Goal: Task Accomplishment & Management: Manage account settings

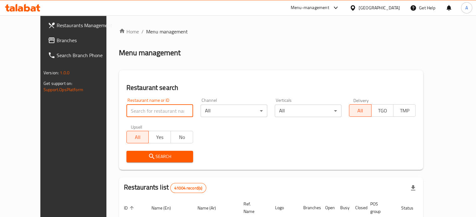
click at [151, 112] on input "search" at bounding box center [159, 111] width 67 height 13
type input "boody"
click at [140, 154] on span "Search" at bounding box center [159, 157] width 57 height 8
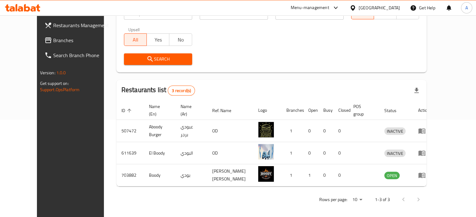
scroll to position [98, 0]
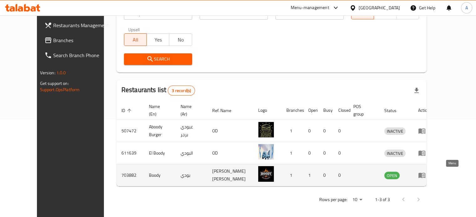
click at [425, 176] on icon "enhanced table" at bounding box center [422, 176] width 8 height 8
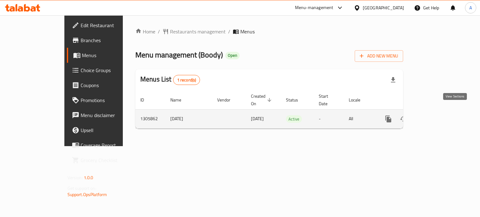
click at [438, 115] on icon "enhanced table" at bounding box center [434, 119] width 8 height 8
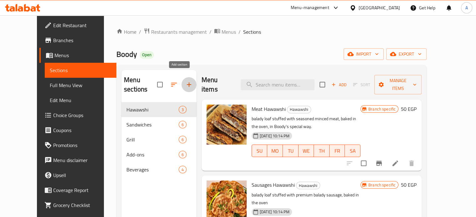
click at [185, 81] on icon "button" at bounding box center [189, 85] width 8 height 8
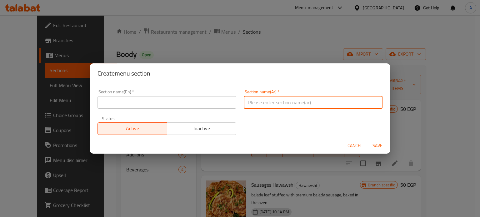
click at [257, 106] on input "text" at bounding box center [313, 102] width 139 height 13
type input "f"
type input "بوكسات بودى"
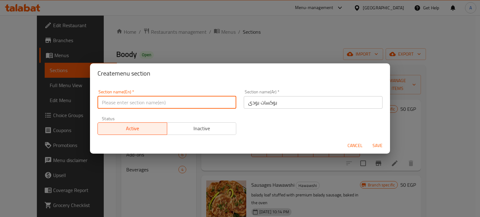
click at [202, 99] on input "text" at bounding box center [167, 102] width 139 height 13
type input "B"
type input "b"
type input "Boody Boxes"
drag, startPoint x: 106, startPoint y: 103, endPoint x: 213, endPoint y: 77, distance: 110.4
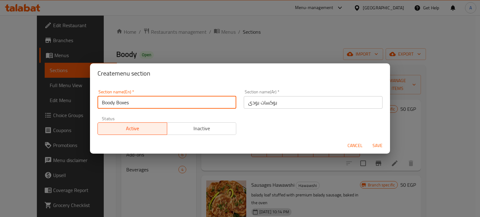
click at [213, 77] on h2 "Create menu section" at bounding box center [240, 73] width 285 height 10
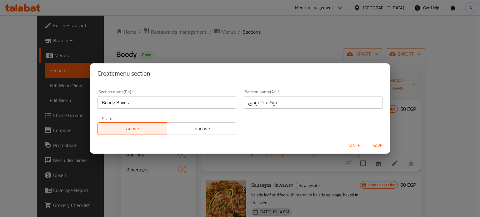
click at [373, 146] on span "Save" at bounding box center [377, 146] width 15 height 8
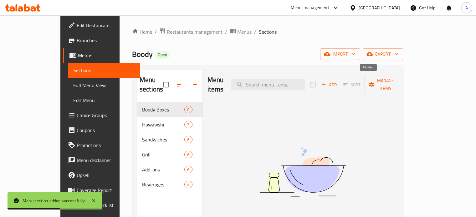
click at [327, 82] on icon "button" at bounding box center [324, 85] width 6 height 6
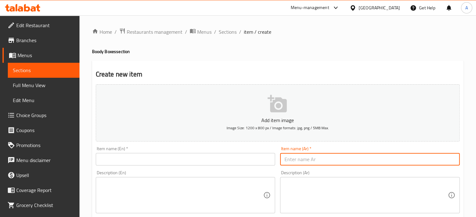
paste input "بوكس سينجل بودي"
type input "بوكس سينجل بودي"
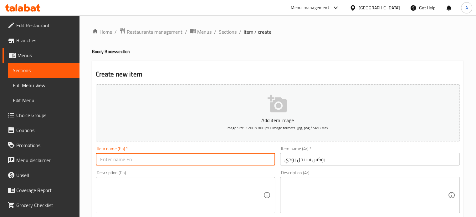
paste input "Single Body Box"
click at [120, 161] on input "Single Body Box" at bounding box center [186, 159] width 180 height 13
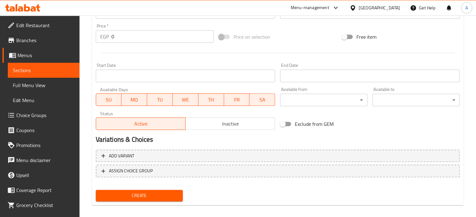
scroll to position [224, 0]
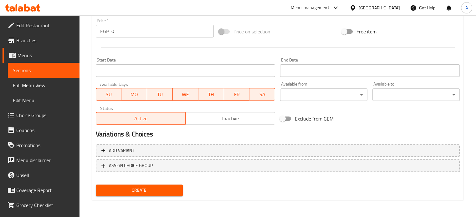
type input "Single Boody Box"
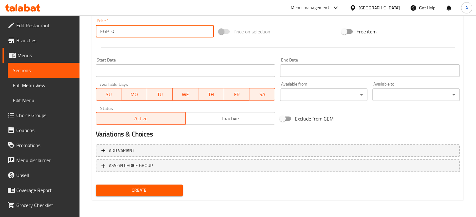
drag, startPoint x: 117, startPoint y: 35, endPoint x: 99, endPoint y: 31, distance: 17.8
click at [99, 31] on div "EGP 0 Price *" at bounding box center [155, 31] width 118 height 13
type input "150"
click at [238, 183] on div "Create" at bounding box center [277, 190] width 369 height 17
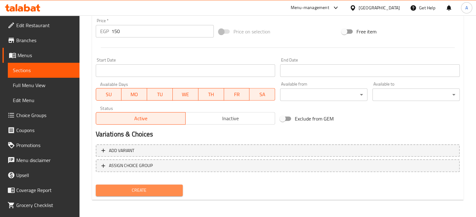
click at [99, 189] on button "Create" at bounding box center [139, 191] width 87 height 12
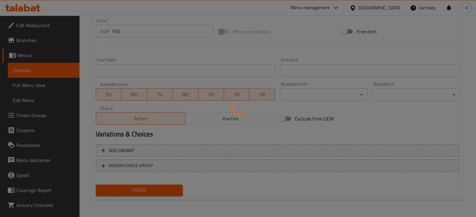
type input "0"
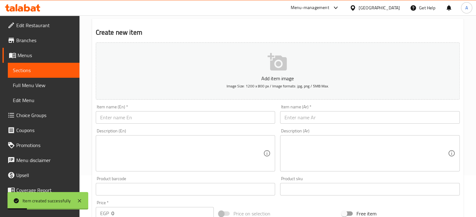
scroll to position [0, 0]
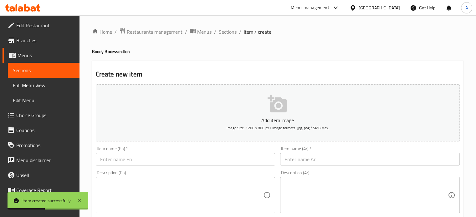
click at [309, 160] on input "text" at bounding box center [370, 159] width 180 height 13
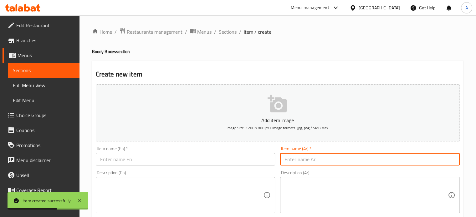
paste input "بوكس بودي والاكس"
type input "بوكس بودي والاكس"
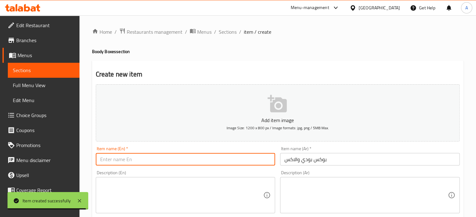
paste input "Boxbody and X"
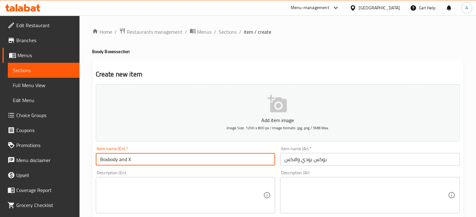
type input "Boxbody and X"
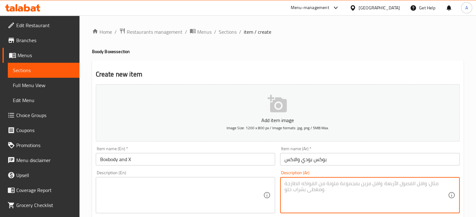
click at [386, 203] on textarea at bounding box center [365, 196] width 163 height 30
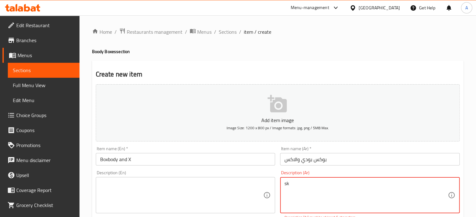
type textarea "s"
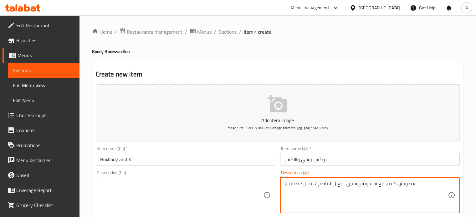
click at [384, 186] on textarea "سندوتش كفته مع سندوتش سجق مع ( طماطم / مخلل/ طحينة)" at bounding box center [365, 196] width 163 height 30
type textarea "سندوتش كفته مع سندوتش سجق مع ( طماطم / مخلل/ طحينة)"
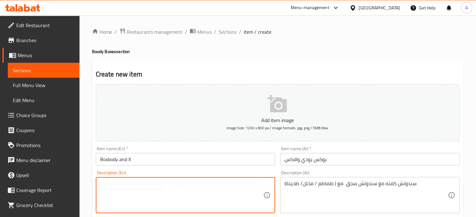
paste textarea "Kofta sandwich with sausage sandwich with (tomatoes / pickles / tahini)"
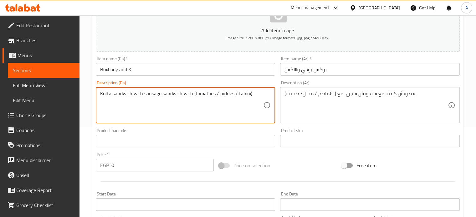
scroll to position [224, 0]
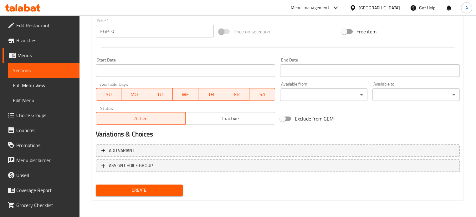
type textarea "Kofta sandwich with sausage sandwich with (tomatoes / pickles / tahini)"
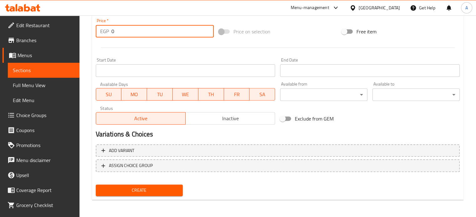
drag, startPoint x: 123, startPoint y: 29, endPoint x: 89, endPoint y: 27, distance: 34.5
click at [89, 27] on div "Home / Restaurants management / Menus / Sections / item / create Boody Boxes se…" at bounding box center [277, 4] width 396 height 427
type input "150"
click at [138, 193] on span "Create" at bounding box center [139, 191] width 77 height 8
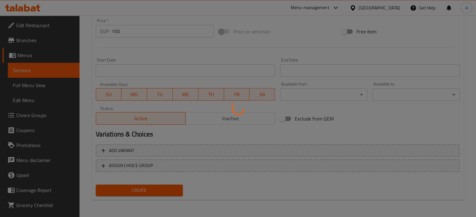
type input "0"
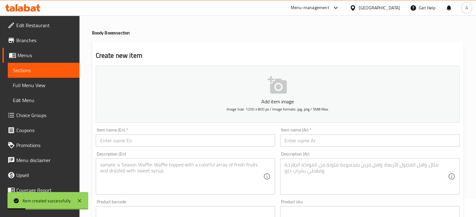
scroll to position [0, 0]
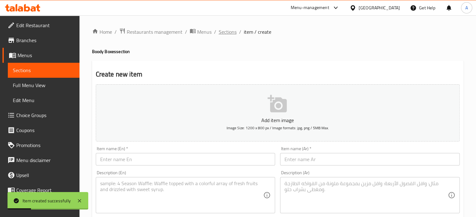
click at [225, 33] on span "Sections" at bounding box center [228, 32] width 18 height 8
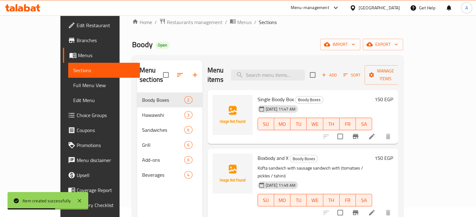
scroll to position [15, 0]
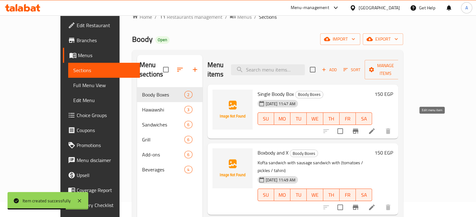
click at [375, 128] on icon at bounding box center [372, 132] width 8 height 8
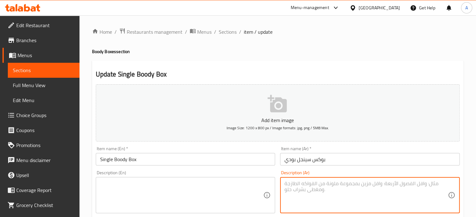
click at [395, 198] on textarea at bounding box center [365, 196] width 163 height 30
click at [385, 184] on textarea "سندوتش كفته مع حواوشى لحمة ( طحينة / طماطم / مخلل / كولا / بطاطس)" at bounding box center [365, 196] width 163 height 30
type textarea "سندوتش كفته مع حواوشى لحمة ( طحينة / طماطم / مخلل / كولا / بطاطس)"
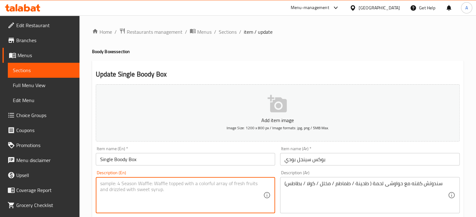
paste textarea "Kofta sandwich with meat hawawshi (tahini / tomatoes / pickles / cola / potatoe…"
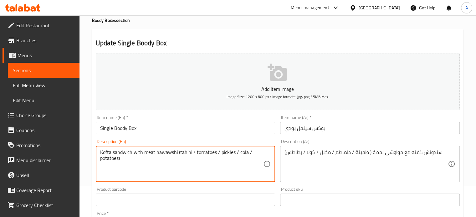
scroll to position [224, 0]
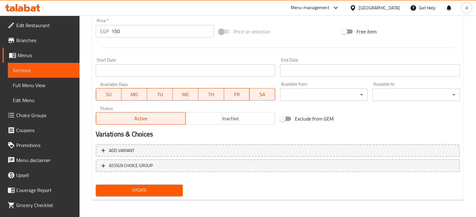
type textarea "Kofta sandwich with meat hawawshi (tahini / tomatoes / pickles / cola / potatoe…"
click at [133, 185] on button "Update" at bounding box center [139, 191] width 87 height 12
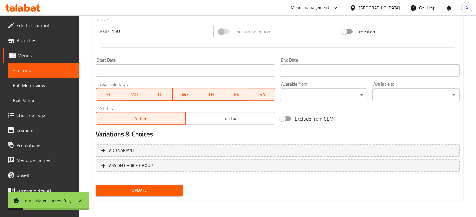
scroll to position [0, 0]
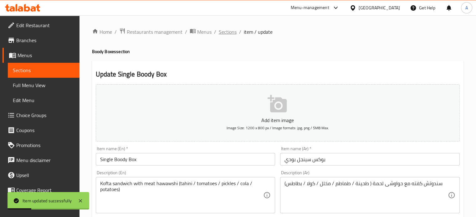
click at [223, 35] on span "Sections" at bounding box center [228, 32] width 18 height 8
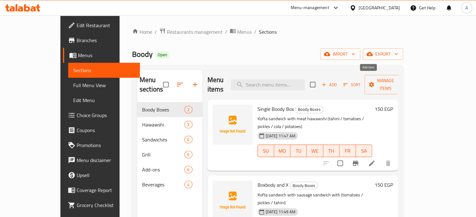
click at [337, 81] on span "Add" at bounding box center [329, 84] width 17 height 7
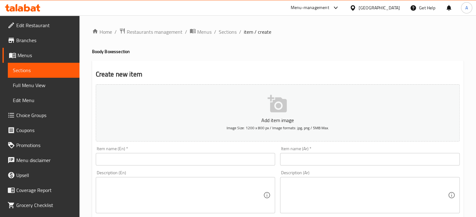
click at [303, 154] on input "text" at bounding box center [370, 159] width 180 height 13
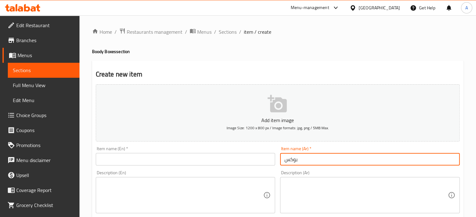
paste input "بودي والبفه"
click at [295, 160] on input "بوكس بودي والبفه" at bounding box center [370, 159] width 180 height 13
type input "بوكس بودي والبفه"
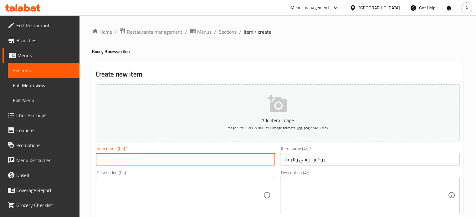
paste input "Box body and puff"
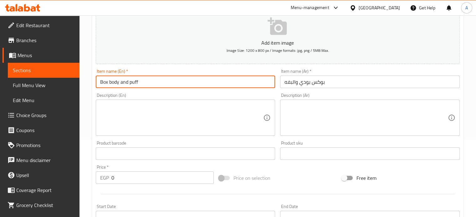
scroll to position [117, 0]
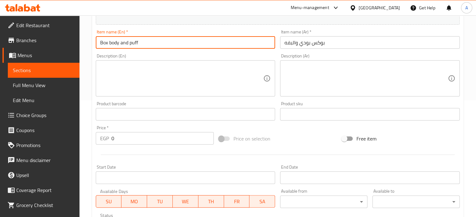
type input "Box body and puff"
click at [376, 77] on textarea at bounding box center [365, 79] width 163 height 30
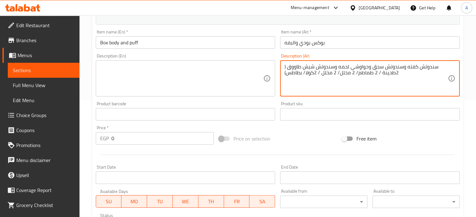
click at [332, 75] on textarea "سندوتش كفته وسندوتش سجق وحواوشى لحمه وسندوتش شيش طاووق ( 2طحينة / 2 طماطم/ 2 مخ…" at bounding box center [365, 79] width 163 height 30
type textarea "سندوتش كفته وسندوتش سجق وحواوشى لحمه وسندوتش شيش طاووق ( 2طحينة / 2 طماطم/ 2 مخ…"
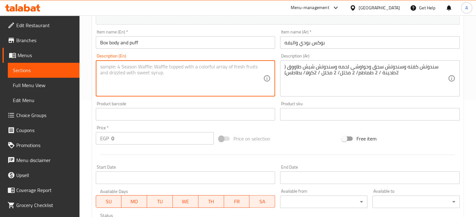
paste textarea "Kofta sandwich, sausage sandwich, lamb hawawshi, and chicken shish sandwich (2 …"
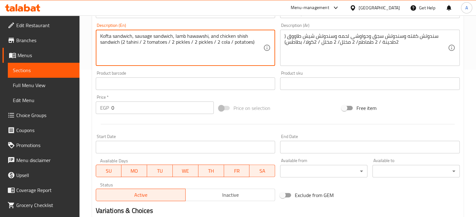
scroll to position [157, 0]
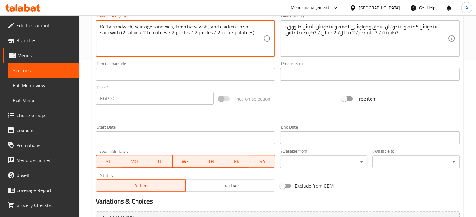
type textarea "Kofta sandwich, sausage sandwich, lamb hawawshi, and chicken shish sandwich (2 …"
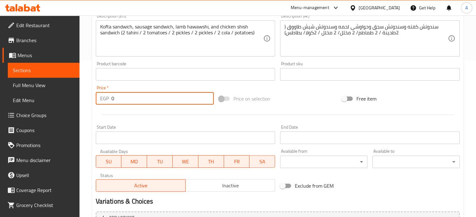
drag, startPoint x: 125, startPoint y: 103, endPoint x: 80, endPoint y: 94, distance: 45.8
click at [80, 94] on div "Home / Restaurants management / Menus / Sections / item / create Boody Boxes se…" at bounding box center [277, 71] width 396 height 427
type input "250"
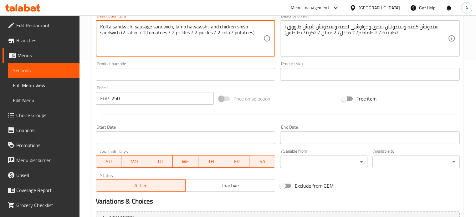
drag, startPoint x: 189, startPoint y: 27, endPoint x: 176, endPoint y: 46, distance: 22.5
click at [176, 46] on textarea "Kofta sandwich, sausage sandwich, lamb hawawshi, and chicken shish sandwich (2 …" at bounding box center [181, 39] width 163 height 30
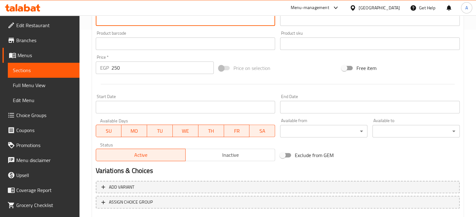
scroll to position [224, 0]
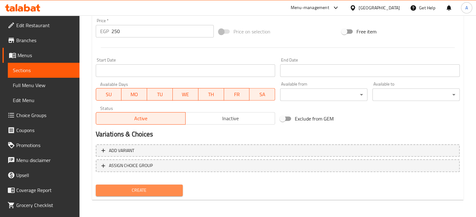
click at [128, 191] on span "Create" at bounding box center [139, 191] width 77 height 8
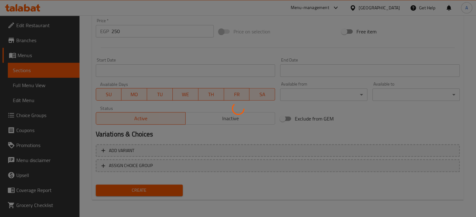
scroll to position [0, 0]
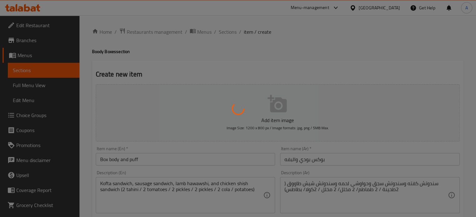
type input "0"
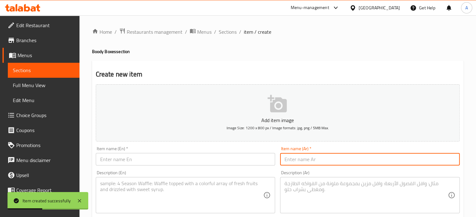
click at [307, 159] on input "text" at bounding box center [370, 159] width 180 height 13
paste input "بودي والانتيم"
click at [307, 159] on input "بوكس بودي والانتيم" at bounding box center [370, 159] width 180 height 13
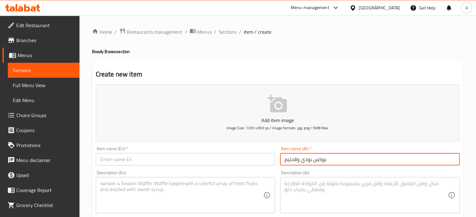
type input "بوكس بودي والانتيم"
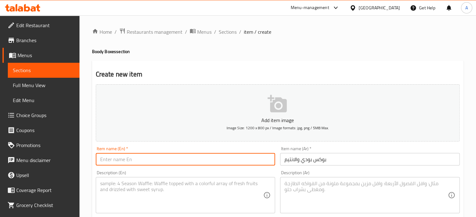
paste input "Body and Intim Box"
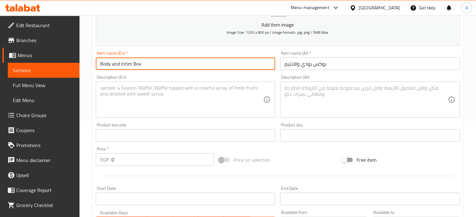
scroll to position [98, 0]
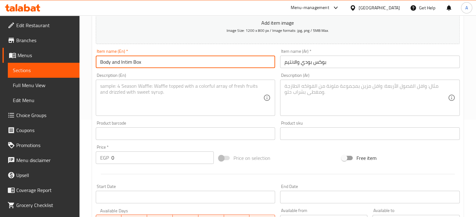
type input "Body and Intim Box"
click at [349, 96] on textarea at bounding box center [365, 98] width 163 height 30
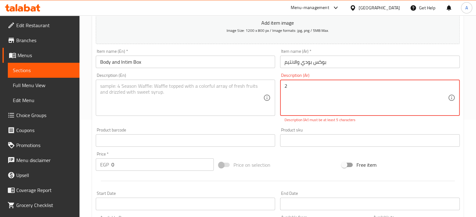
type textarea "2"
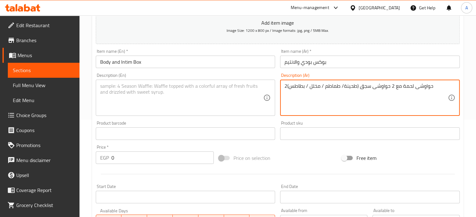
click at [344, 89] on textarea "2حواوشى لحمة مع 2 حواوشى سجق (طحينة/ طماطم / مخلل / بطاطس)" at bounding box center [365, 98] width 163 height 30
type textarea "2حواوشى لحمة مع 2 حواوشى سجق (طحينة/ طماطم / مخلل / بطاطس)"
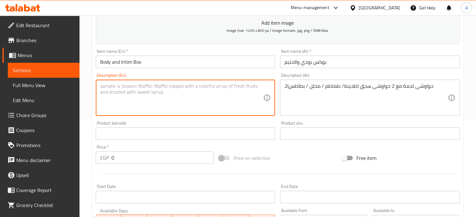
paste textarea "2 meat hawawshi with 2 sausage hawawshi (tahini/tomatoes/pickles/potatoes)"
type textarea "2 meat hawawshi with 2 sausage hawawshi (tahini/tomatoes/pickles/potatoes)"
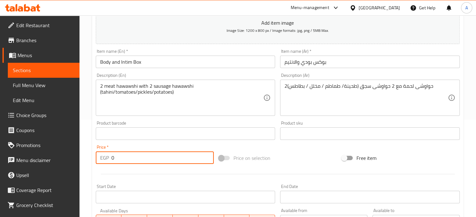
drag, startPoint x: 119, startPoint y: 164, endPoint x: 102, endPoint y: 161, distance: 17.7
click at [102, 161] on div "EGP 0 Price *" at bounding box center [155, 158] width 118 height 13
type input "250"
click at [232, 171] on div at bounding box center [277, 174] width 369 height 15
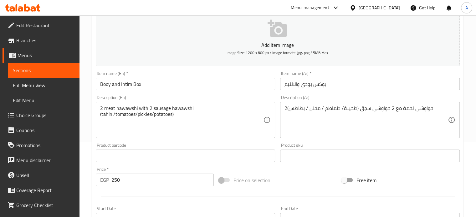
scroll to position [224, 0]
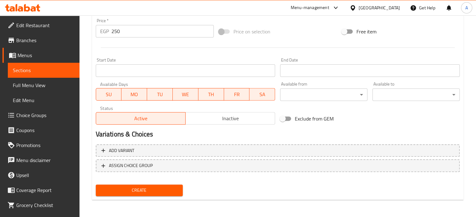
click at [157, 187] on span "Create" at bounding box center [139, 191] width 77 height 8
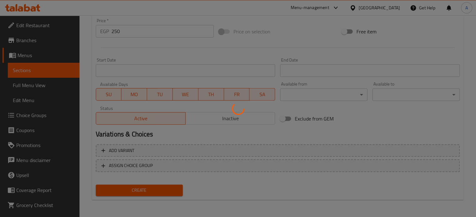
type input "0"
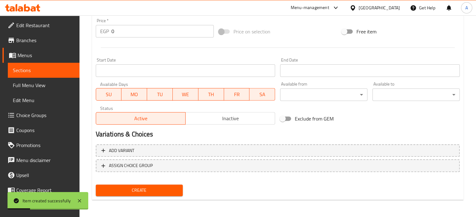
scroll to position [0, 0]
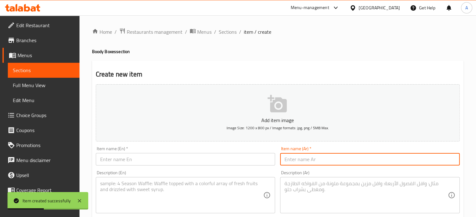
paste input "الكفتجيه"
type input "الكفتجيه"
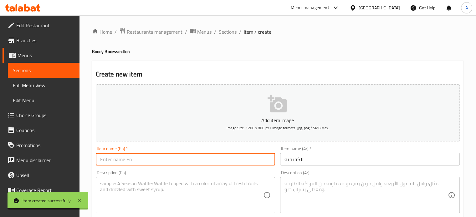
paste input "The kaftijih"
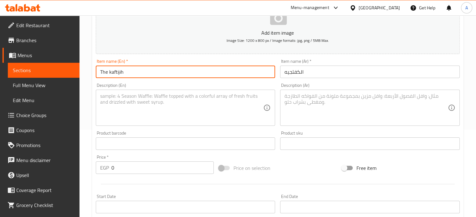
type input "The kaftijih"
click at [332, 93] on div "Description (Ar)" at bounding box center [370, 108] width 180 height 36
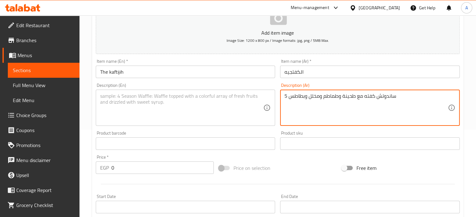
click at [319, 94] on textarea "5 ساندوتش كفته مع طحينة وطماطم ومخلل وبطاطس" at bounding box center [365, 108] width 163 height 30
type textarea "5 ساندوتش كفته مع طحينة وطماطم ومخلل وبطاطس"
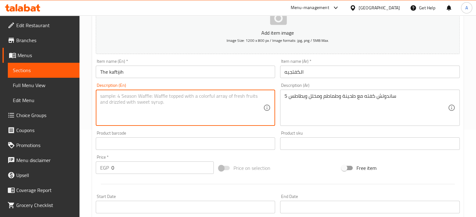
paste textarea "5 kofta sandwiches with tahini, tomatoes, pickles and potatoes"
type textarea "5 kofta sandwiches with tahini, tomatoes, pickles and potatoes"
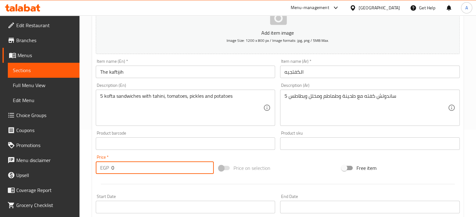
drag, startPoint x: 118, startPoint y: 163, endPoint x: 109, endPoint y: 164, distance: 8.8
click at [109, 164] on div "EGP 0 Price *" at bounding box center [155, 168] width 118 height 13
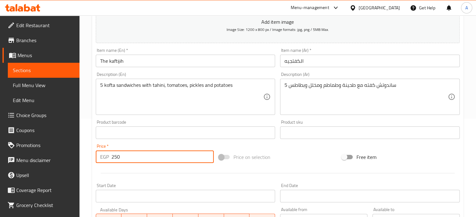
scroll to position [224, 0]
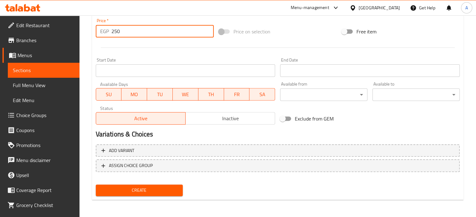
type input "250"
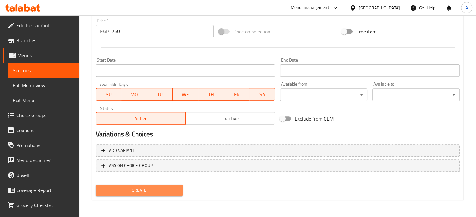
click at [140, 185] on button "Create" at bounding box center [139, 191] width 87 height 12
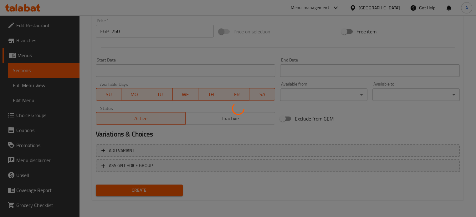
type input "0"
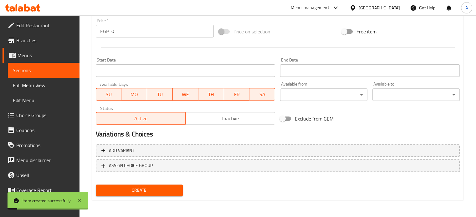
scroll to position [0, 0]
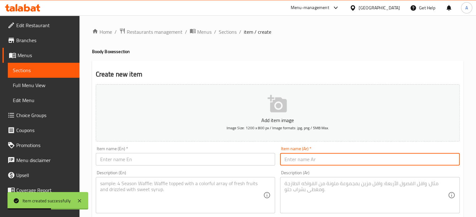
paste input "الحواوشجيجه"
type input "الحواوشجيجه"
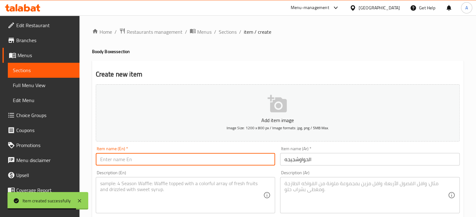
paste input "Hawashija"
type input "Hawashija"
click at [314, 183] on textarea at bounding box center [365, 196] width 163 height 30
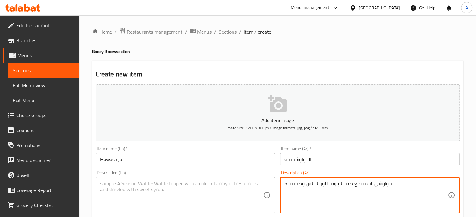
click at [312, 181] on textarea "5 حواوشى لحمة مع طماطم ومخللوبطاطس وطحينة" at bounding box center [365, 196] width 163 height 30
type textarea "5 حواوشى لحمة مع طماطم ومخللوبطاطس وطحينة"
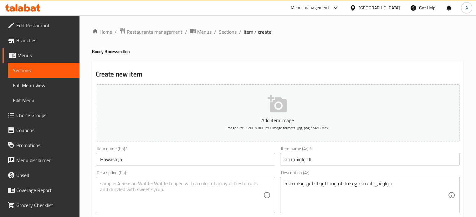
drag, startPoint x: 154, startPoint y: 178, endPoint x: 146, endPoint y: 188, distance: 12.5
click at [146, 188] on textarea at bounding box center [181, 196] width 163 height 30
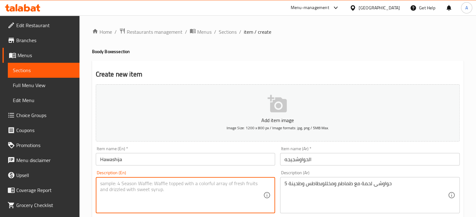
paste textarea "5 meat hawawshi with tomatoes, pickles, potatoes and tahini"
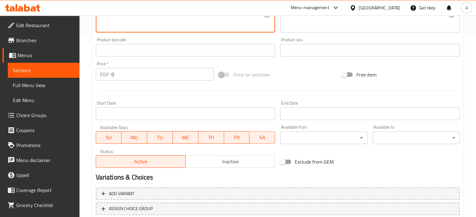
scroll to position [224, 0]
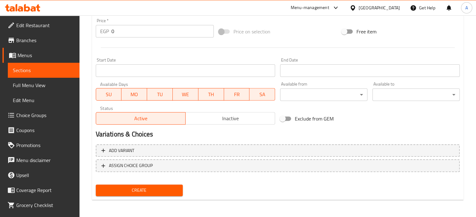
type textarea "5 meat hawawshi with tomatoes, pickles, potatoes and tahini"
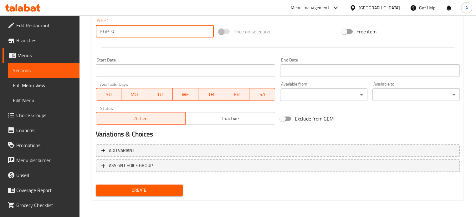
drag, startPoint x: 115, startPoint y: 33, endPoint x: 91, endPoint y: 30, distance: 24.7
click at [91, 30] on div "Home / Restaurants management / Menus / Sections / item / create Boody Boxes se…" at bounding box center [277, 4] width 396 height 427
type input "250"
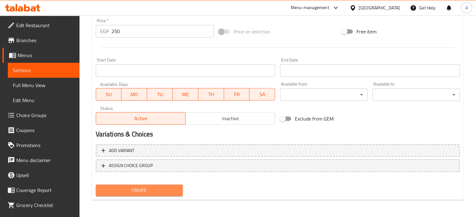
click at [134, 189] on span "Create" at bounding box center [139, 191] width 77 height 8
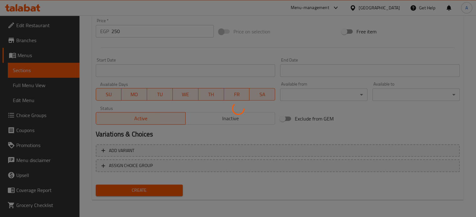
type input "0"
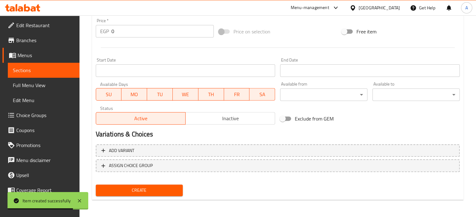
scroll to position [0, 0]
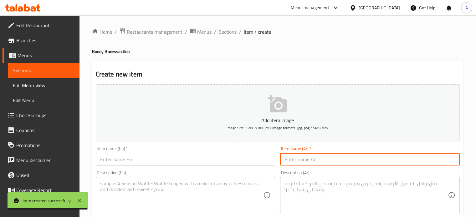
paste input "بوكس بودي والعيله"
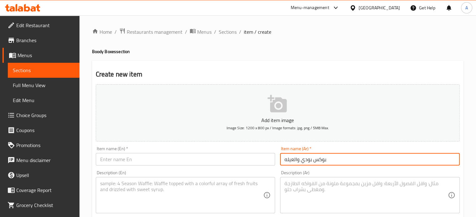
type input "بوكس بودي والعيله"
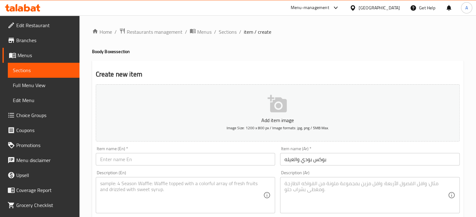
drag, startPoint x: 190, startPoint y: 152, endPoint x: 188, endPoint y: 158, distance: 6.1
click at [188, 158] on input "text" at bounding box center [186, 159] width 180 height 13
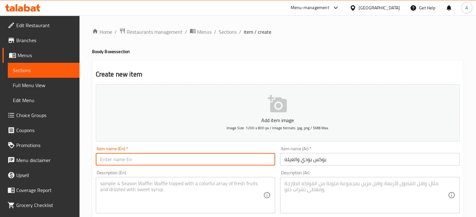
paste input "Boxbody and family"
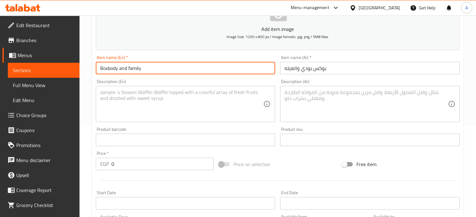
scroll to position [101, 0]
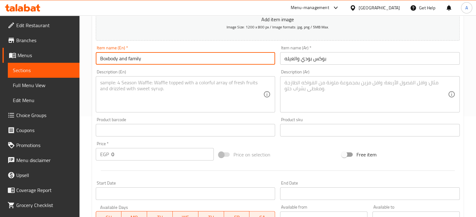
type input "Boxbody and family"
click at [353, 84] on textarea at bounding box center [365, 95] width 163 height 30
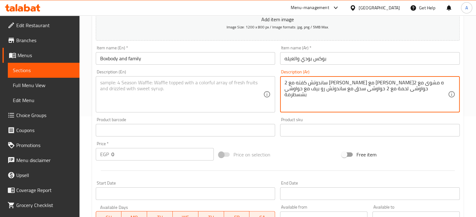
click at [301, 89] on textarea "2 ساندوتش كفته مع [PERSON_NAME] مع [PERSON_NAME]ه مشوى مع 2 حواوشى لحمة مع 2 حو…" at bounding box center [365, 95] width 163 height 30
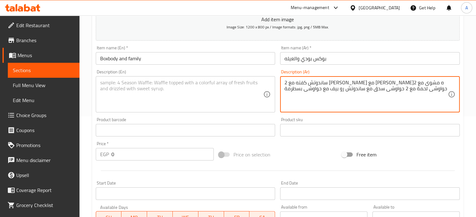
type textarea "2 ساندوتش كفته مع [PERSON_NAME] مع [PERSON_NAME]ه مشوى مع 2 حواوشى لحمة مع 2 حو…"
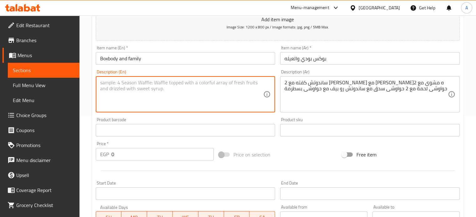
click at [201, 89] on textarea at bounding box center [181, 95] width 163 height 30
paste textarea "2 kofta sandwiches with a shish sandwich with a grilled yani sandwich with 2 la…"
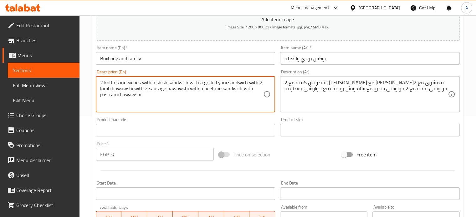
type textarea "2 kofta sandwiches with a shish sandwich with a grilled yani sandwich with 2 la…"
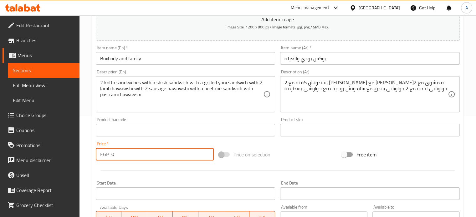
click at [118, 154] on input "0" at bounding box center [162, 154] width 102 height 13
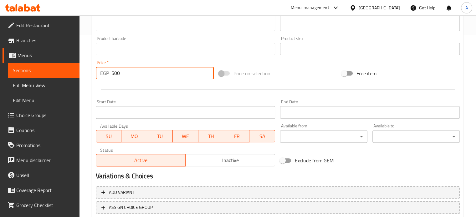
scroll to position [224, 0]
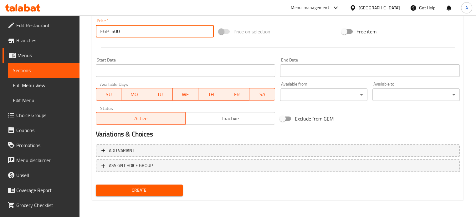
type input "500"
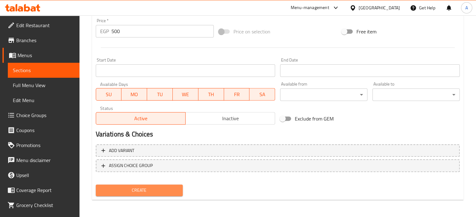
click at [158, 187] on span "Create" at bounding box center [139, 191] width 77 height 8
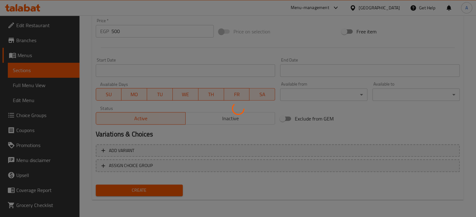
type input "0"
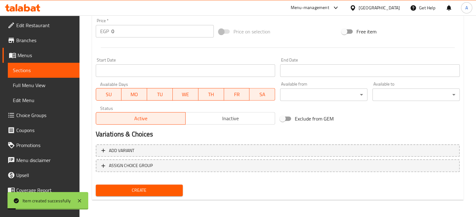
scroll to position [0, 0]
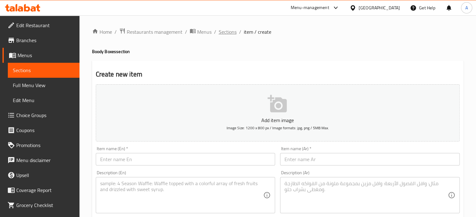
click at [220, 32] on span "Sections" at bounding box center [228, 32] width 18 height 8
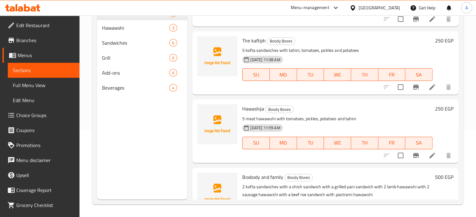
scroll to position [256, 0]
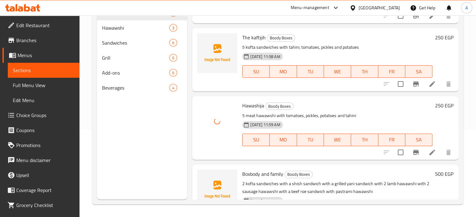
click at [306, 103] on h6 "Hawashija Boody Boxes" at bounding box center [337, 105] width 190 height 9
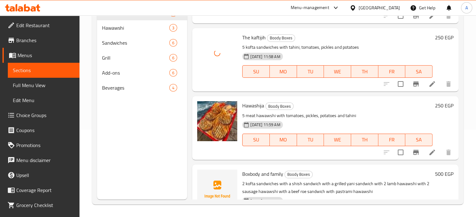
click at [303, 54] on div "[DATE] 11:58 AM SU MO TU WE TH FR SA" at bounding box center [337, 67] width 195 height 34
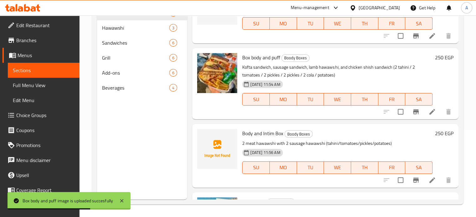
scroll to position [292, 0]
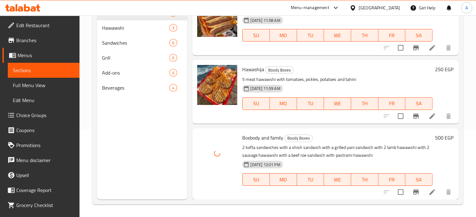
click at [303, 165] on div "[DATE] 12:01 PM SU MO TU WE TH FR SA" at bounding box center [337, 176] width 195 height 34
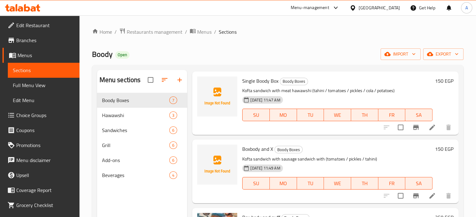
scroll to position [14, 0]
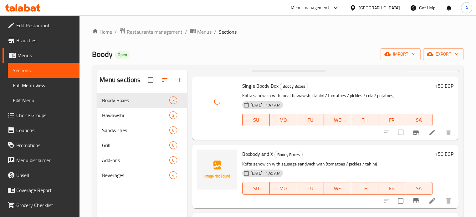
click at [275, 62] on div "Home / Restaurants management / Menus / Sections Boody Open import export Menu …" at bounding box center [277, 160] width 371 height 265
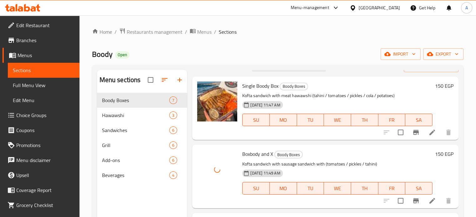
click at [257, 51] on div "Boody Open import export" at bounding box center [277, 54] width 371 height 12
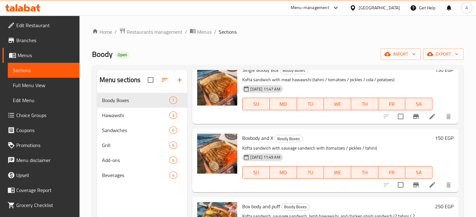
scroll to position [0, 0]
